Goal: Task Accomplishment & Management: Use online tool/utility

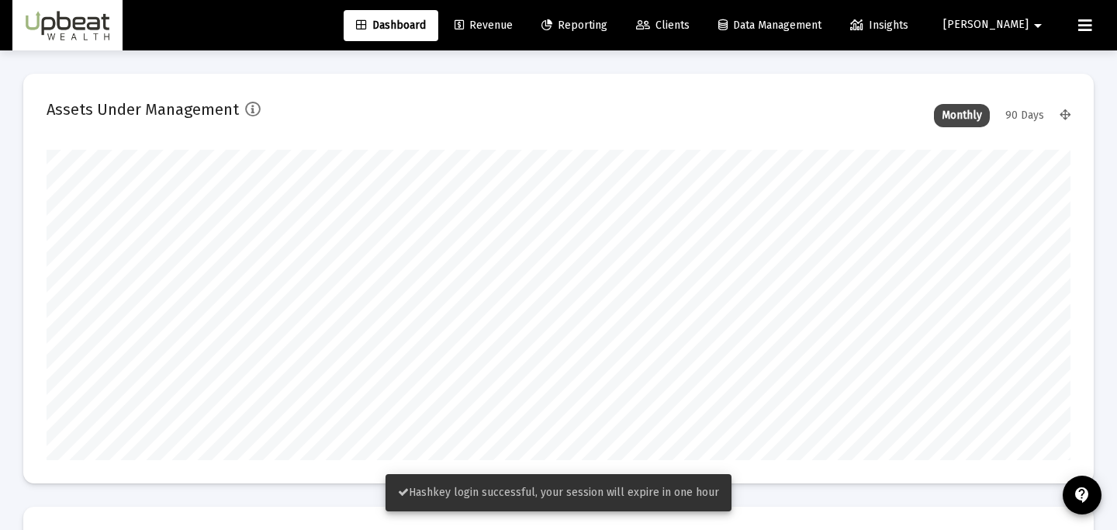
scroll to position [310, 1024]
type input "2025-08-20"
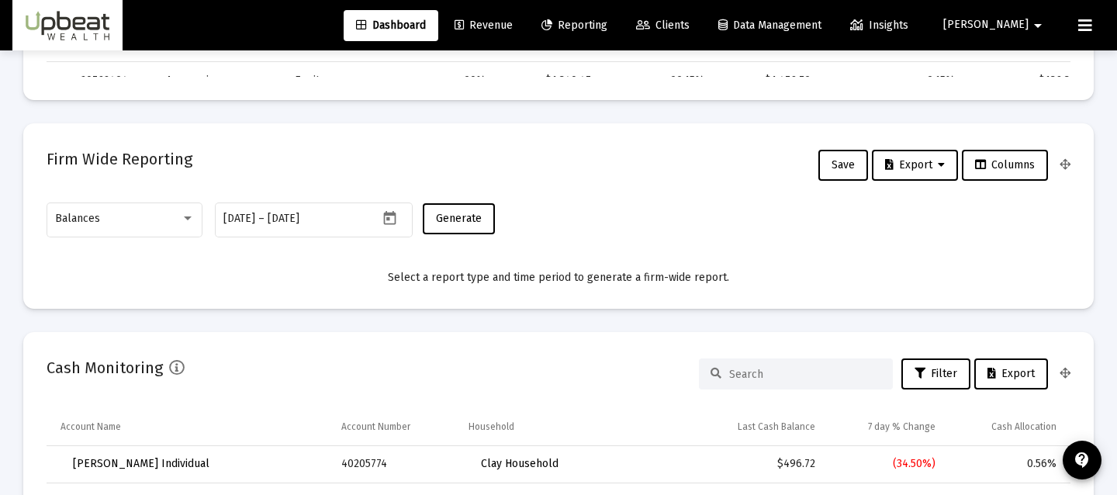
scroll to position [907, 0]
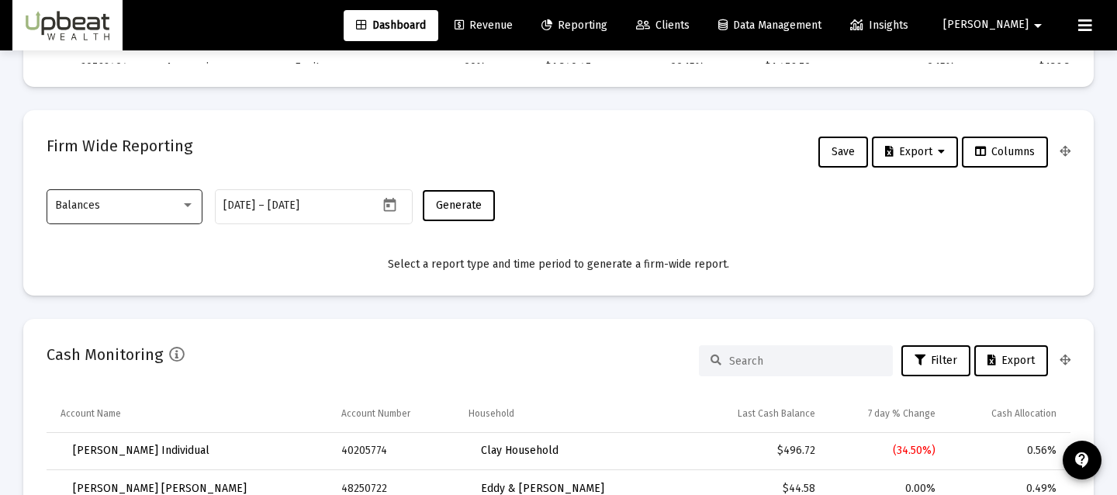
click at [195, 206] on div "Balances" at bounding box center [125, 205] width 156 height 38
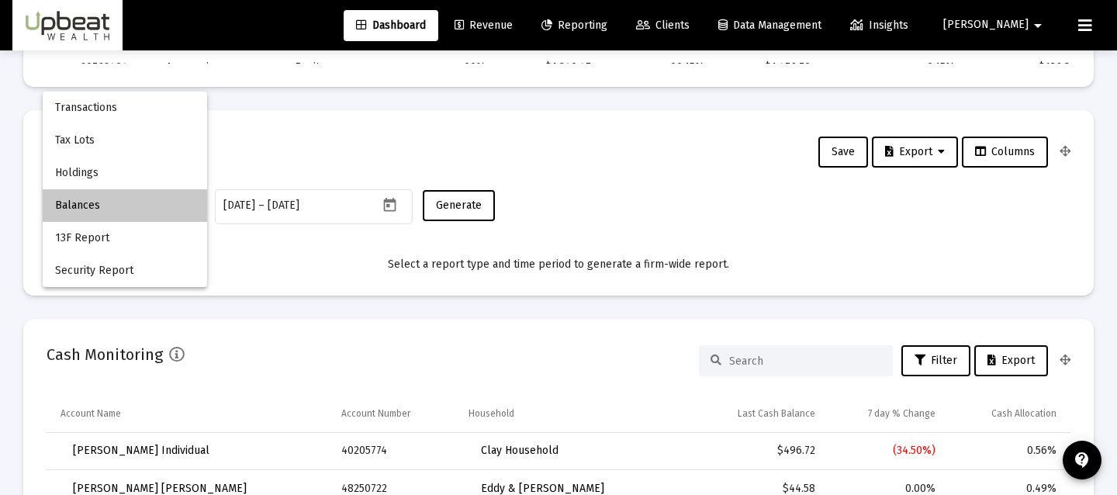
click at [157, 199] on span "Balances" at bounding box center [125, 205] width 140 height 33
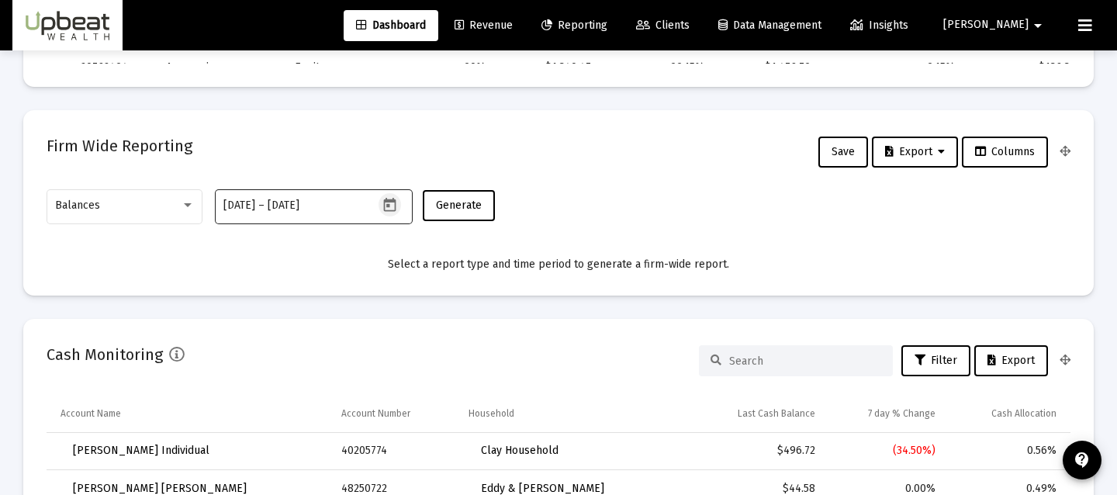
click at [391, 202] on icon "Open calendar" at bounding box center [390, 205] width 16 height 16
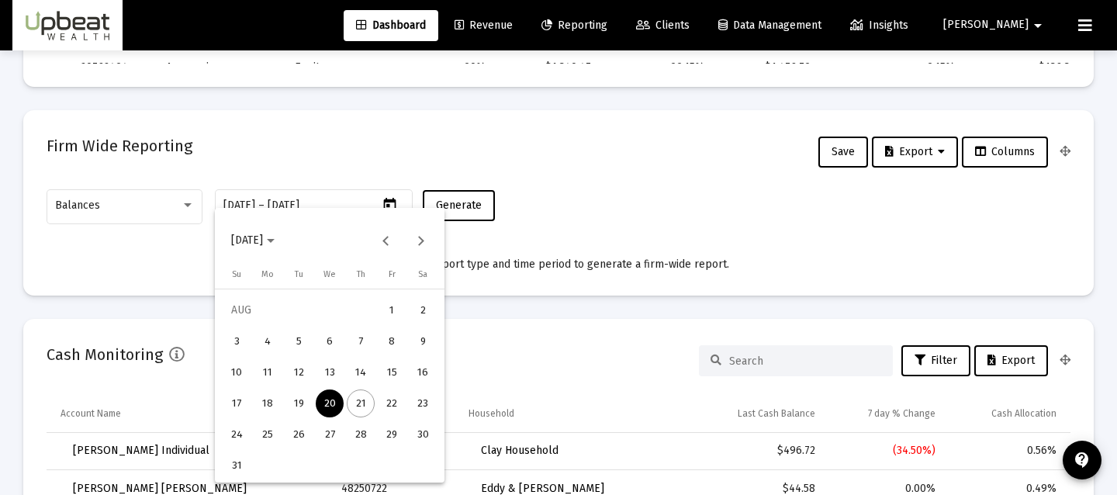
click at [552, 153] on div at bounding box center [558, 247] width 1117 height 495
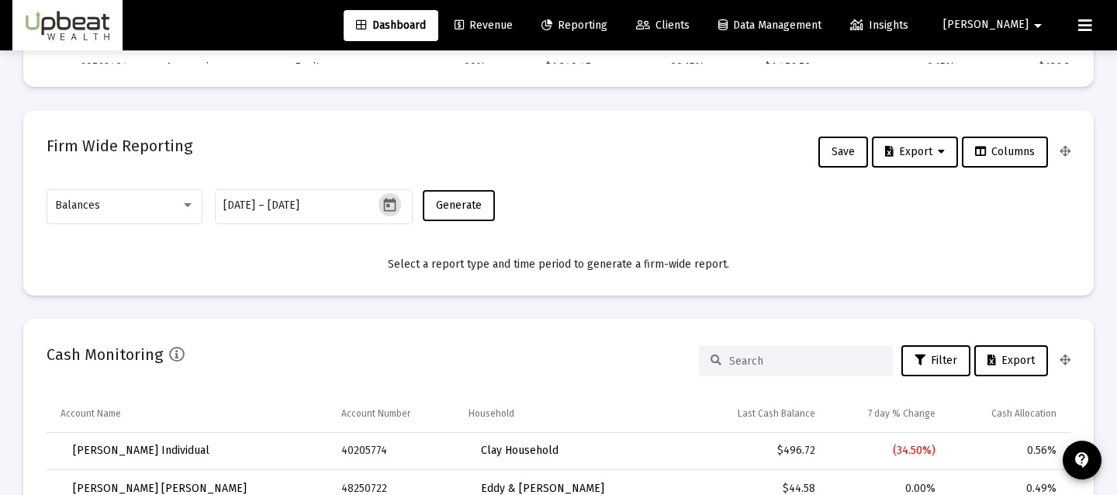
click at [474, 199] on span "Generate" at bounding box center [459, 205] width 46 height 13
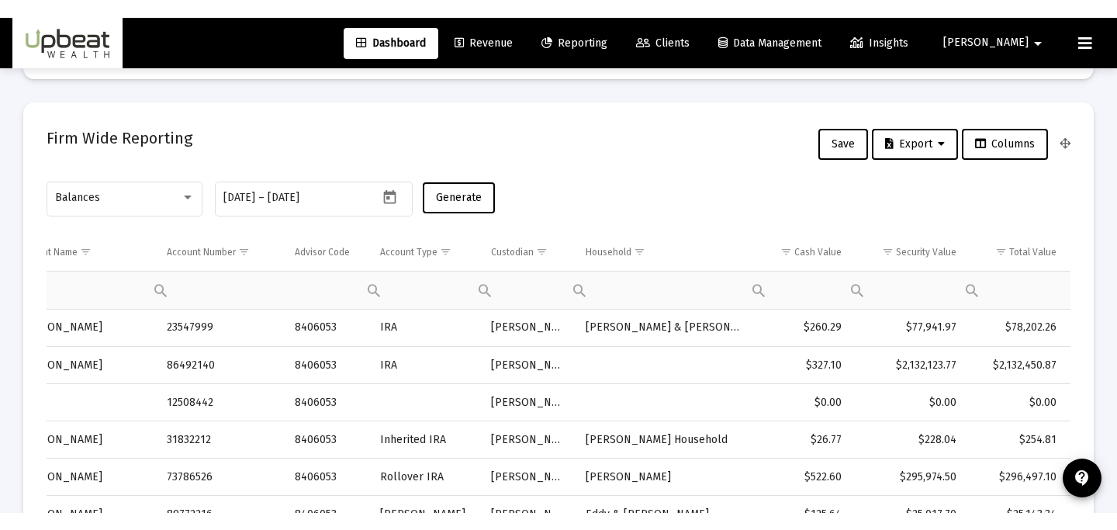
scroll to position [0, 0]
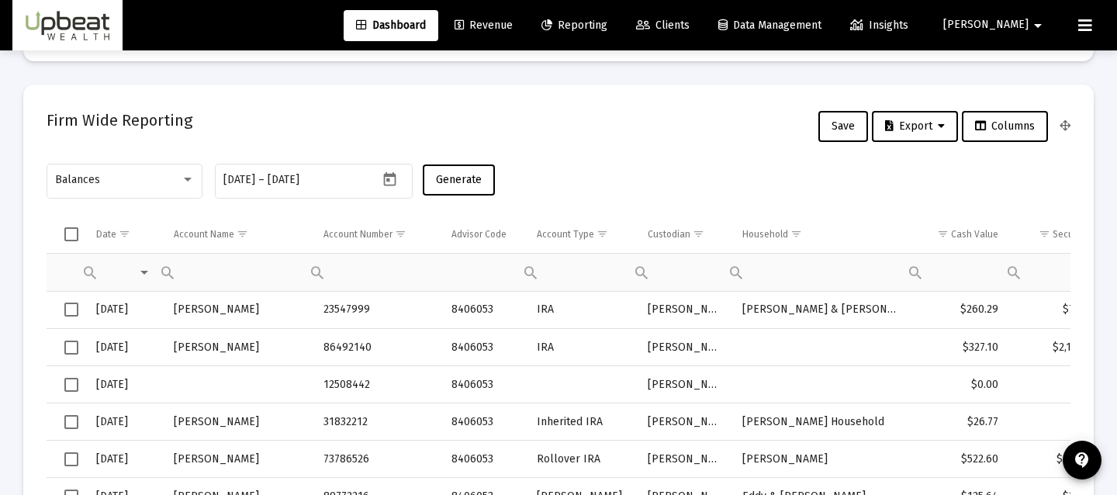
click at [75, 235] on span "Select all" at bounding box center [71, 234] width 14 height 14
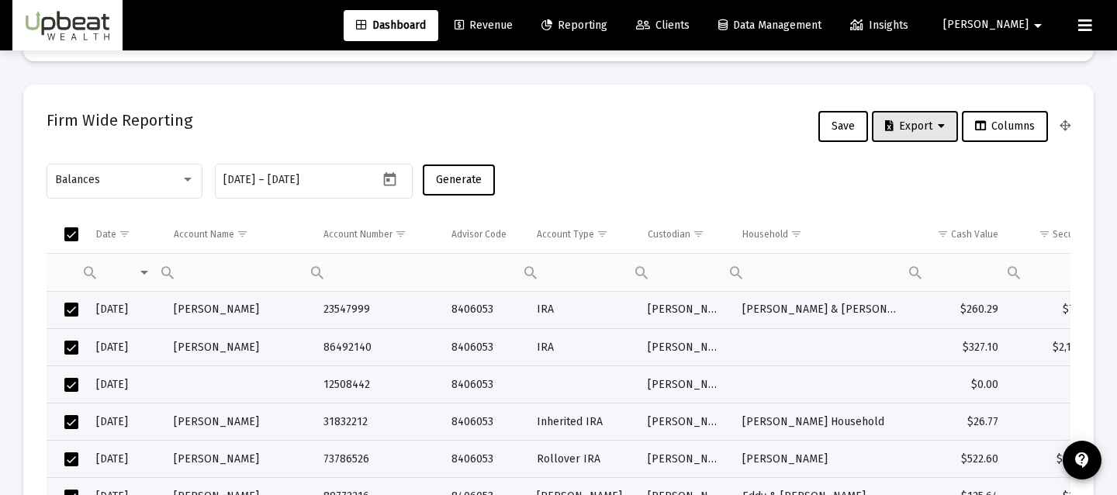
click at [921, 124] on span "Export" at bounding box center [915, 125] width 60 height 13
